Goal: Information Seeking & Learning: Check status

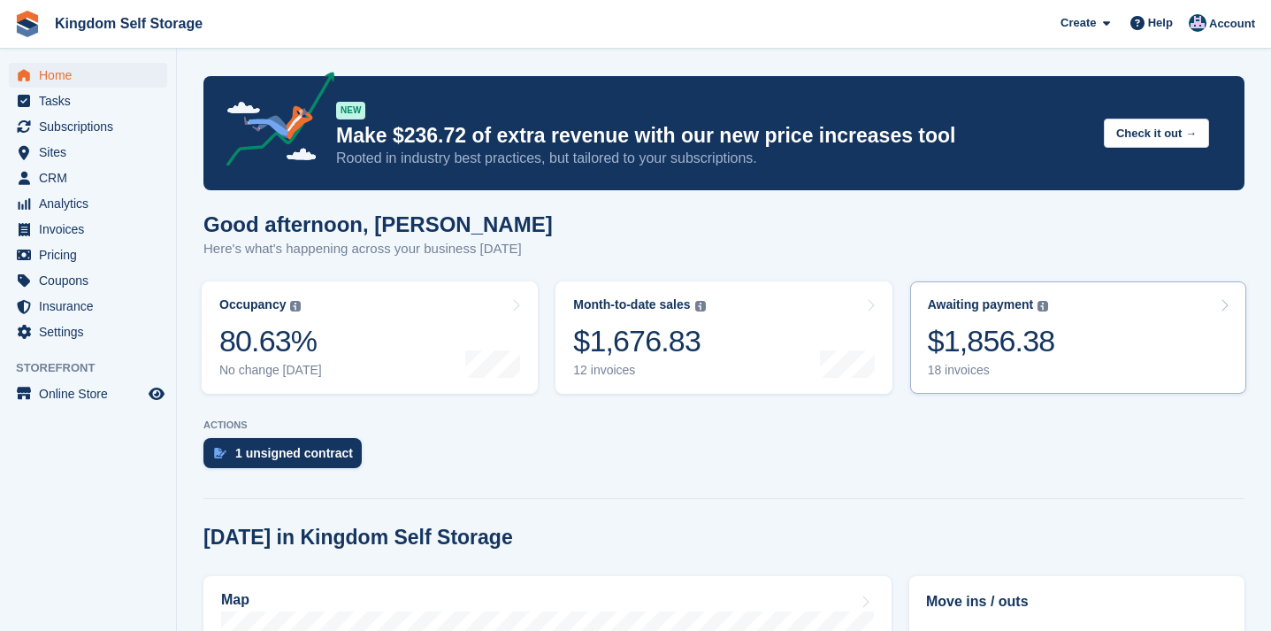
click at [1003, 344] on div "$1,856.38" at bounding box center [991, 341] width 127 height 36
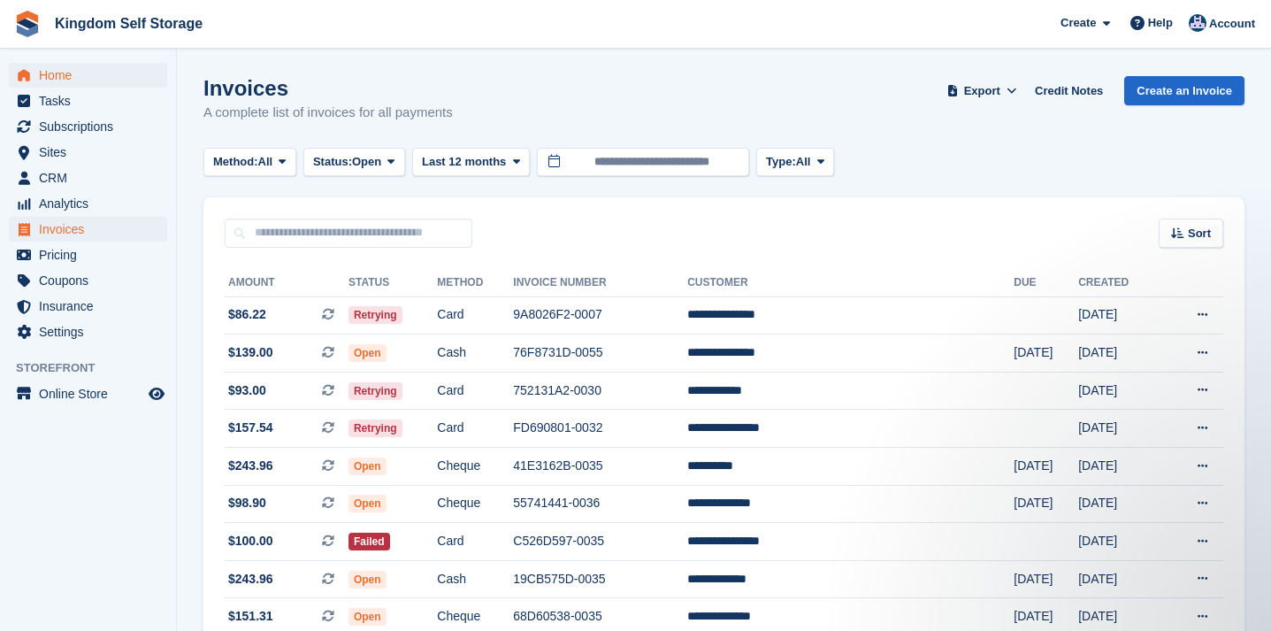
click at [71, 81] on span "Home" at bounding box center [92, 75] width 106 height 25
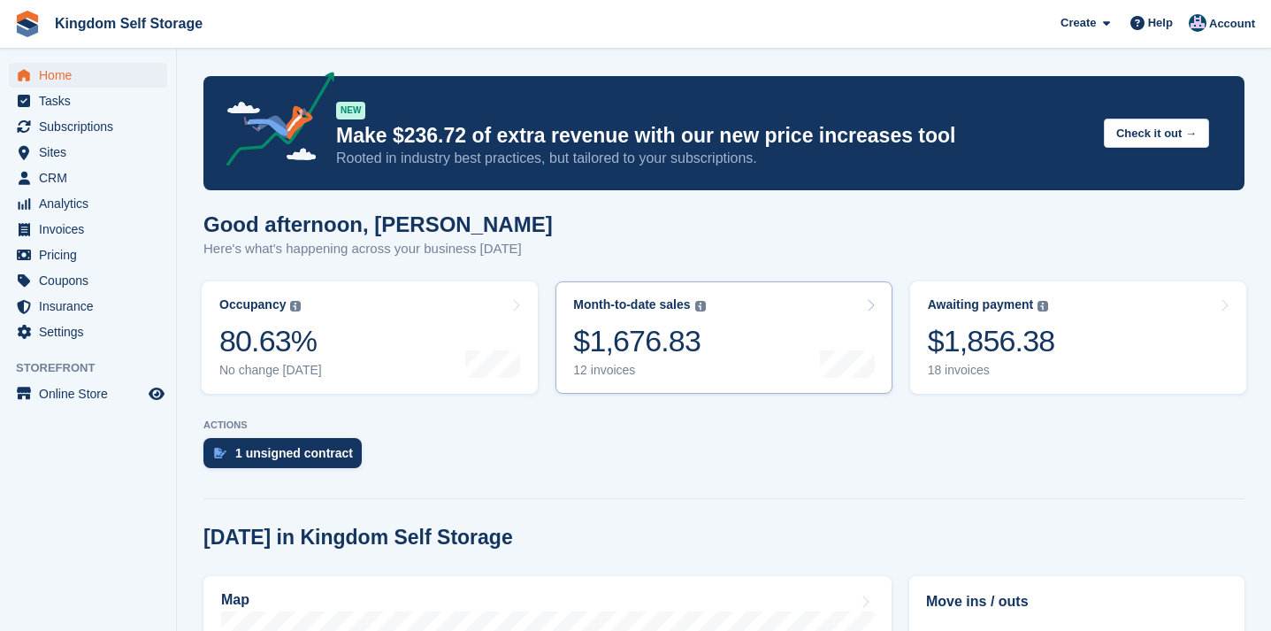
click at [652, 358] on div "$1,676.83" at bounding box center [639, 341] width 132 height 36
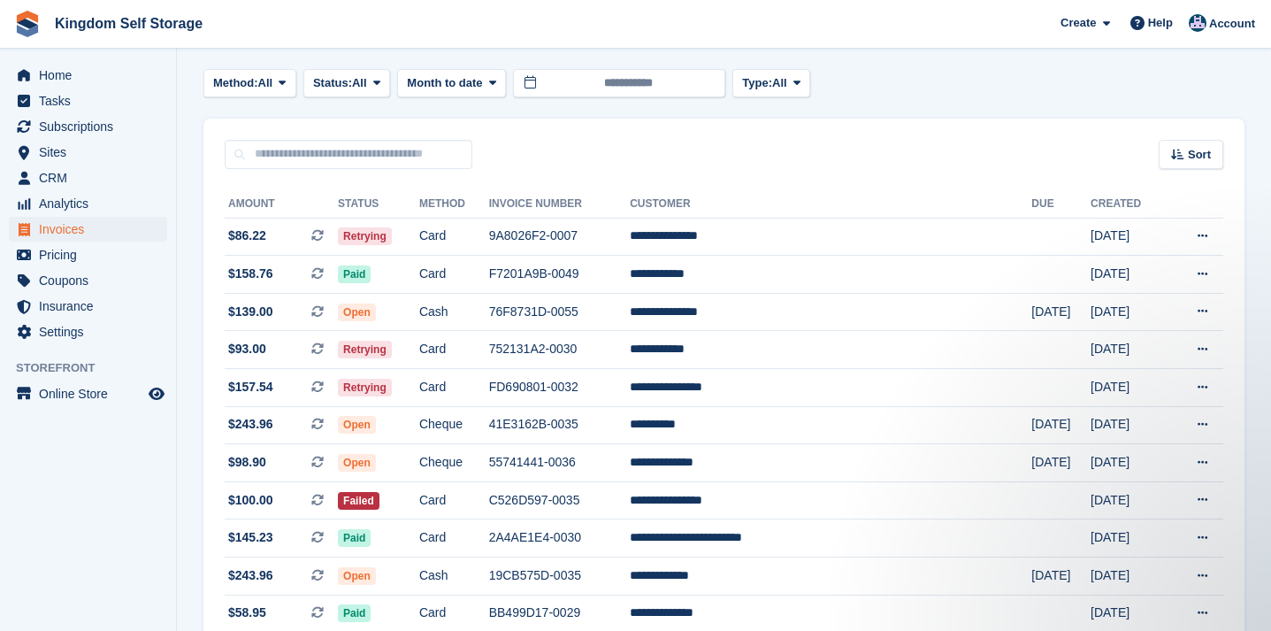
scroll to position [77, 0]
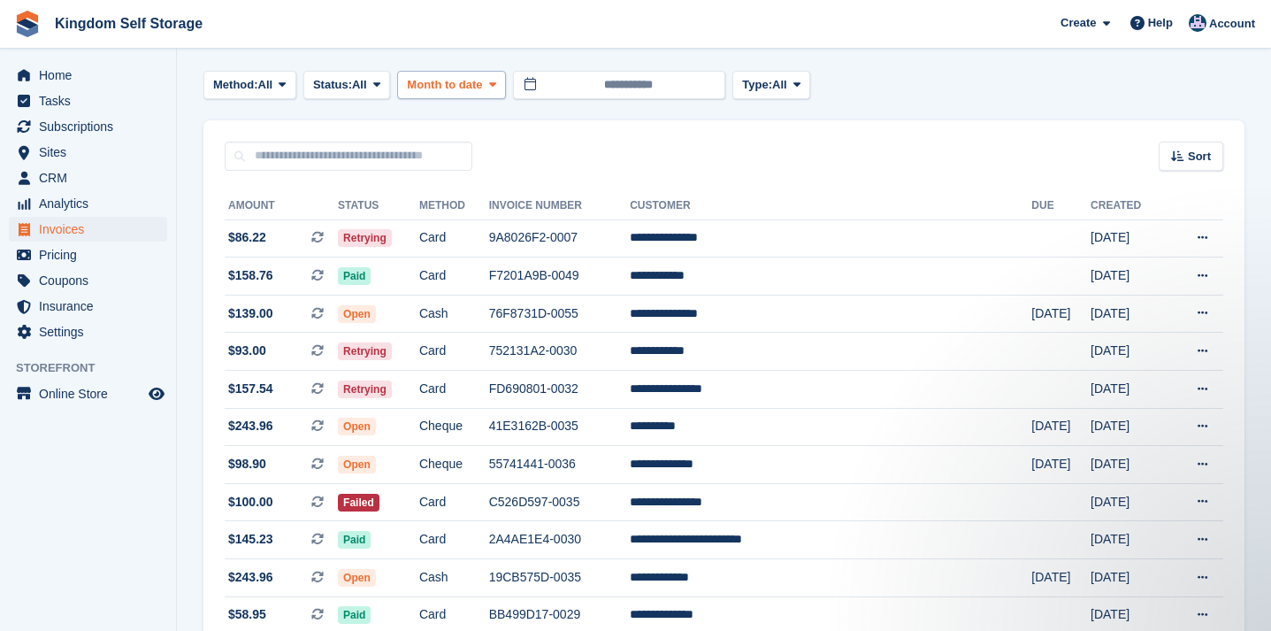
click at [500, 91] on button "Month to date" at bounding box center [451, 85] width 109 height 29
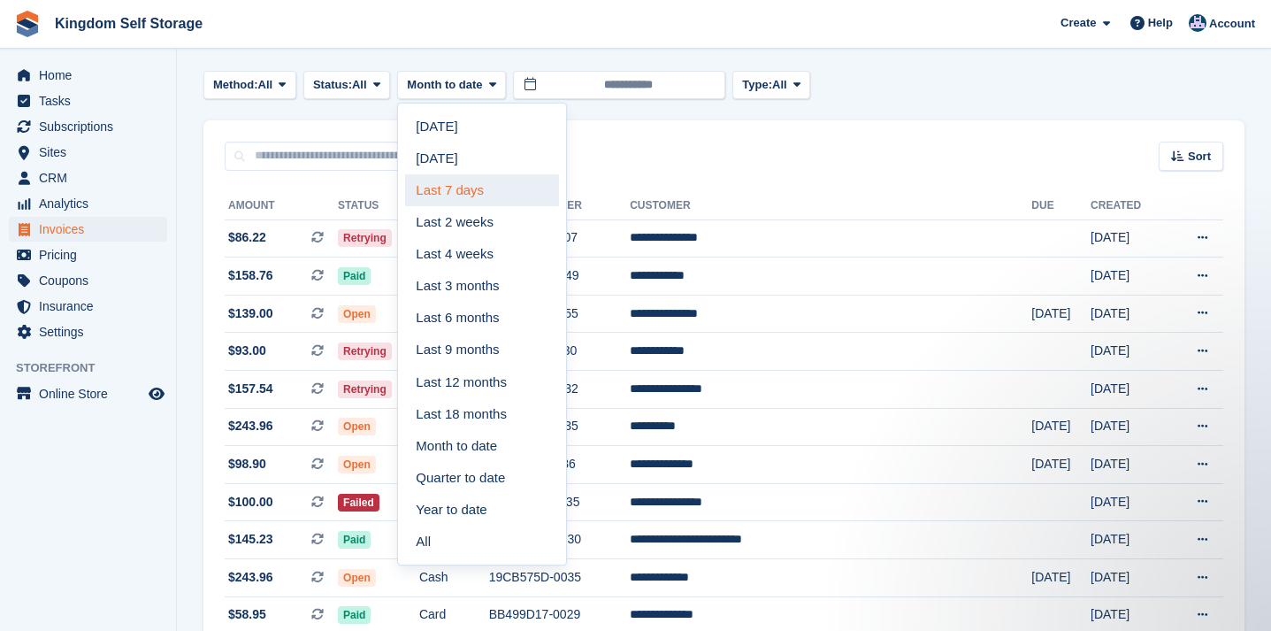
click at [480, 186] on link "Last 7 days" at bounding box center [482, 190] width 154 height 32
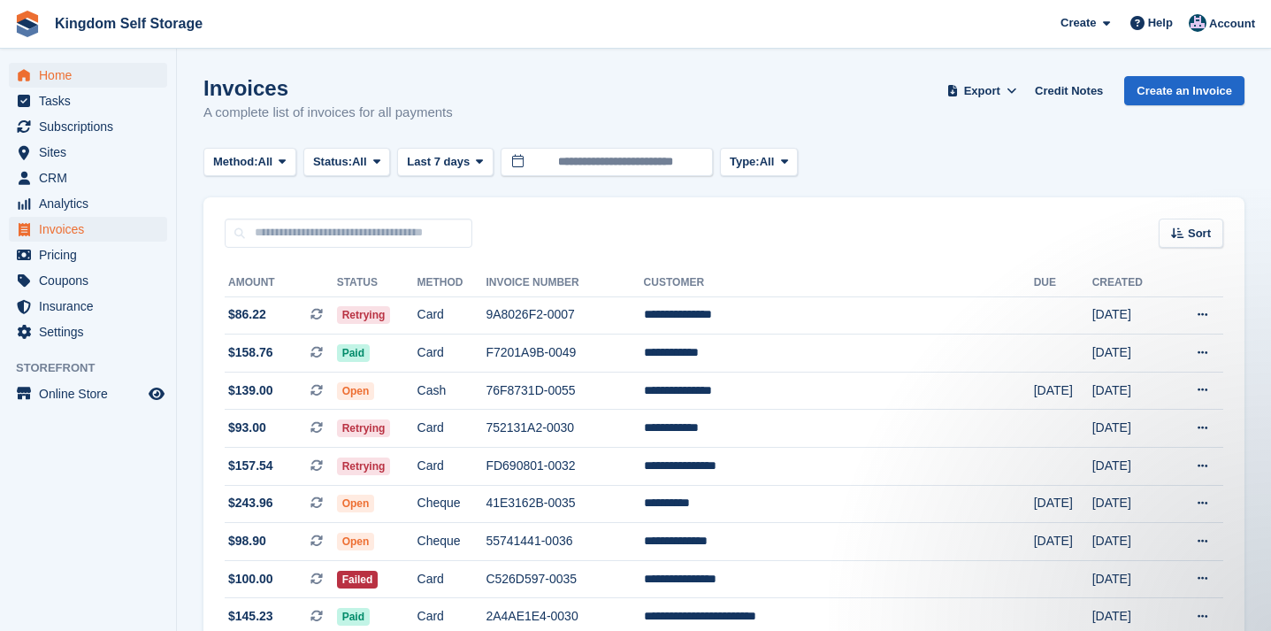
click at [71, 77] on span "Home" at bounding box center [92, 75] width 106 height 25
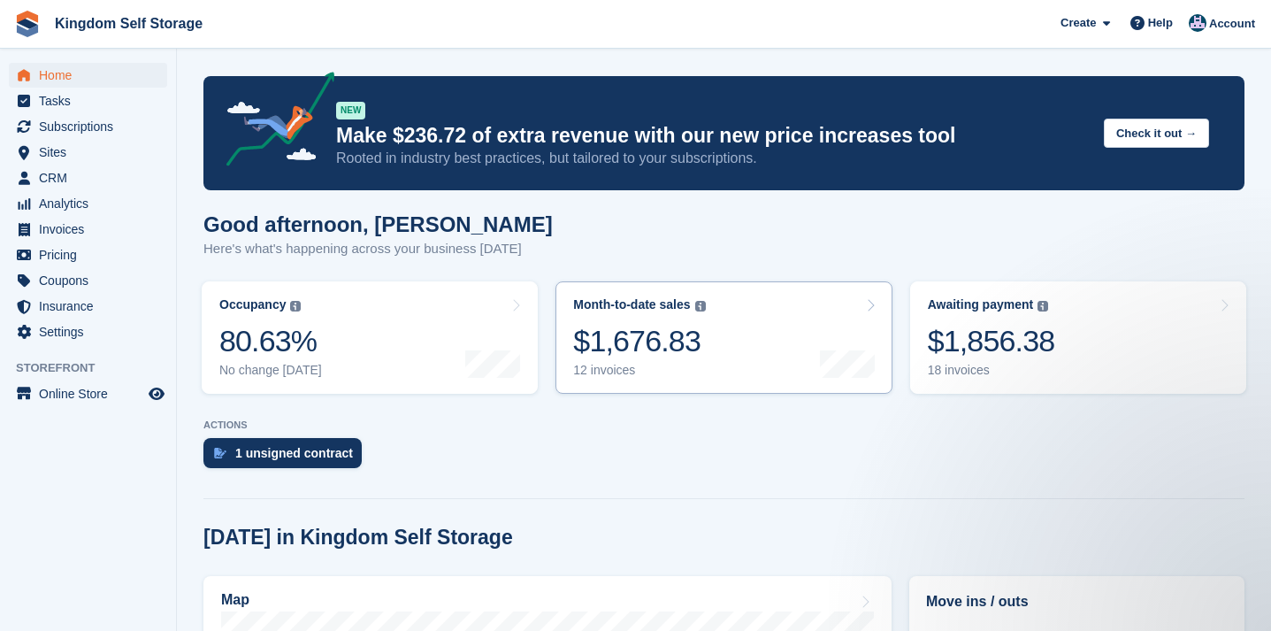
click at [767, 337] on link "Month-to-date sales The sum of all finalised invoices generated this month to d…" at bounding box center [723, 337] width 336 height 112
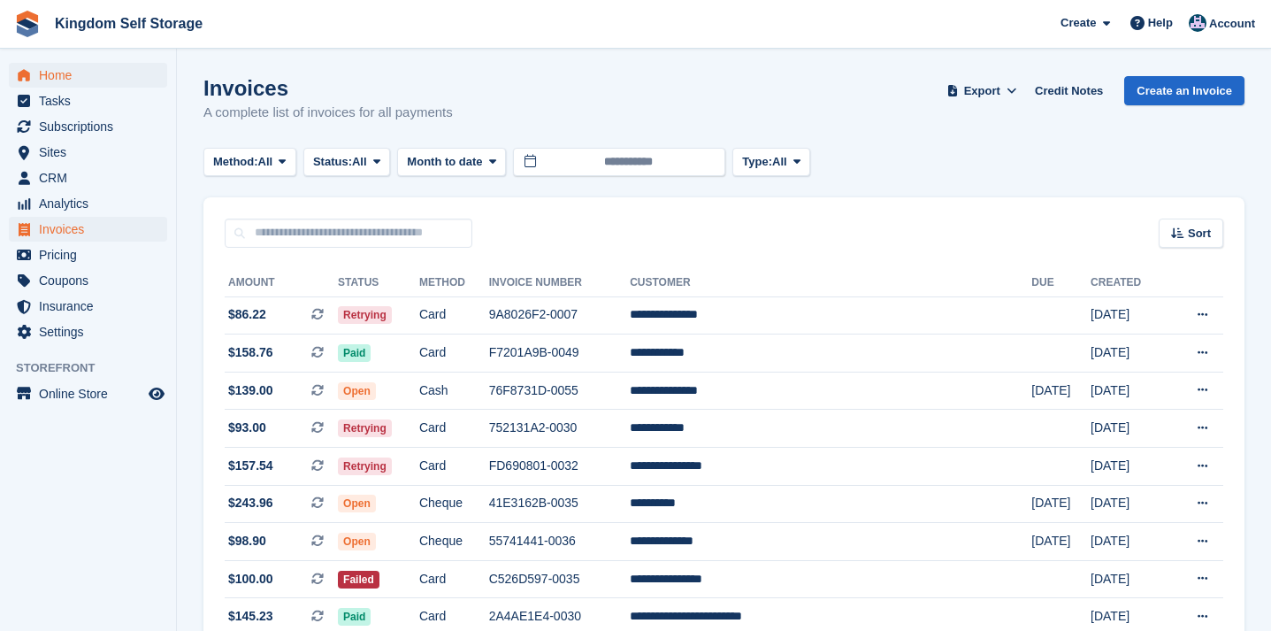
click at [63, 73] on span "Home" at bounding box center [92, 75] width 106 height 25
